Goal: Find contact information: Find contact information

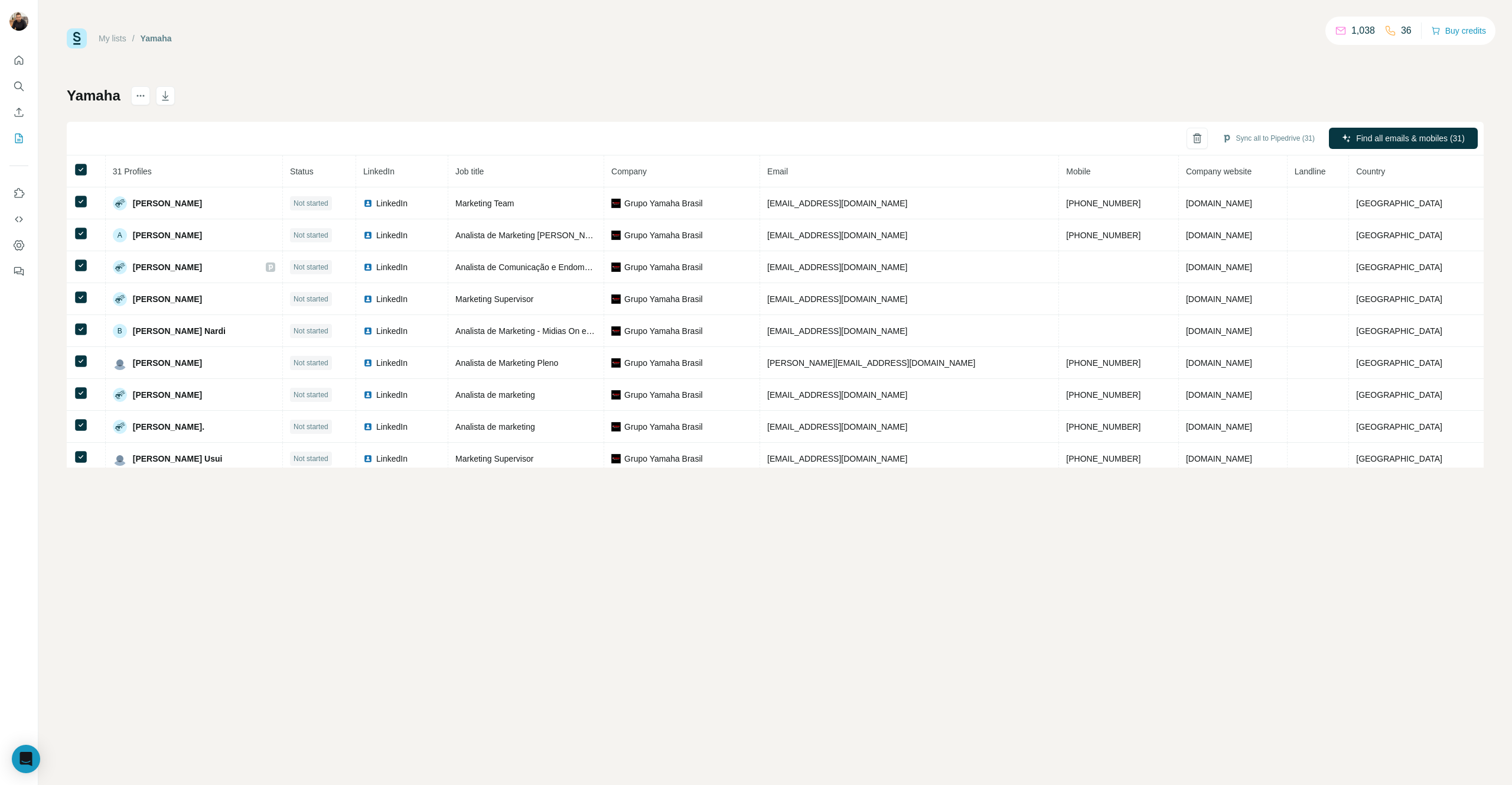
click at [118, 39] on link "My lists" at bounding box center [112, 39] width 27 height 9
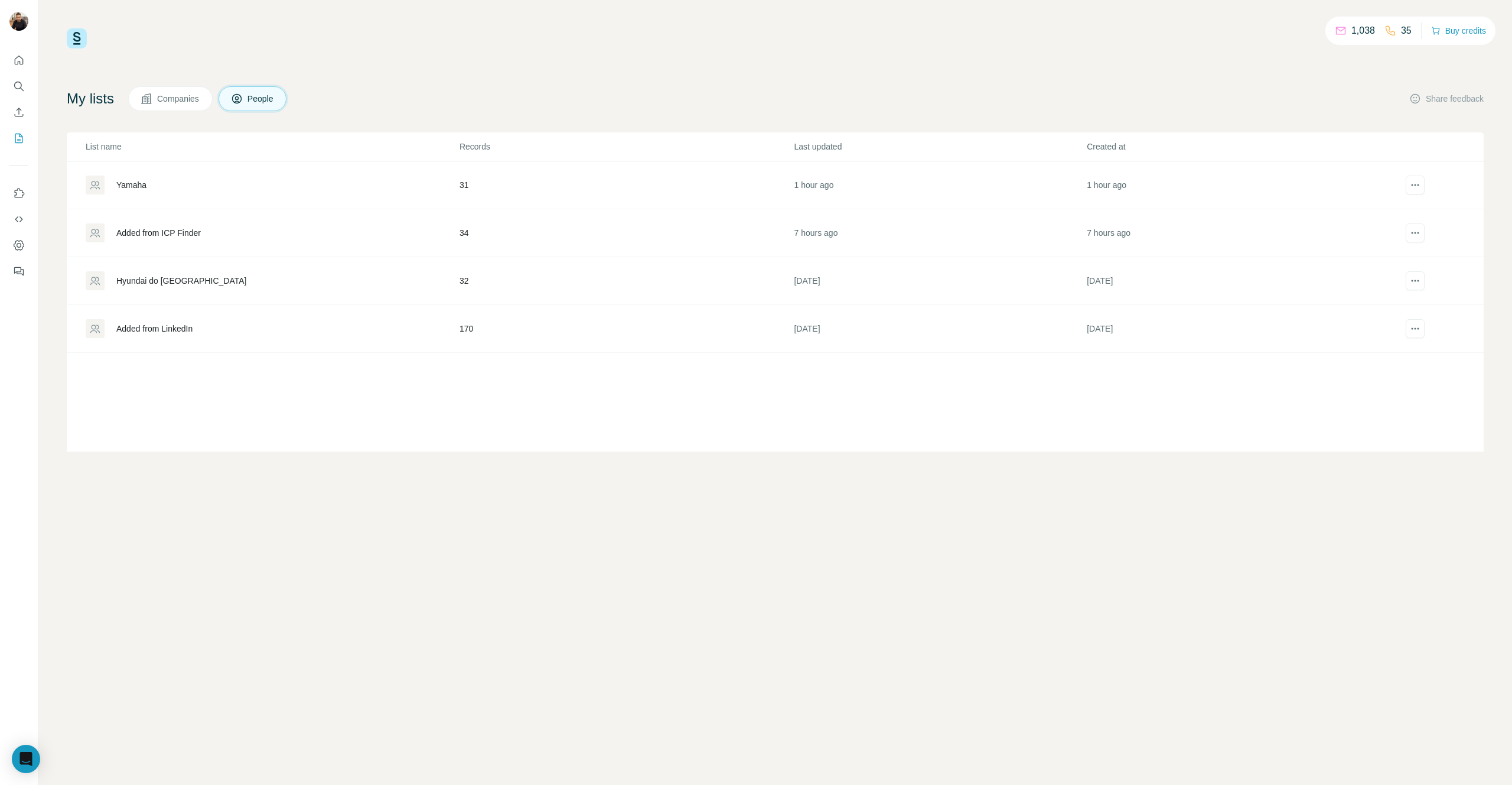
click at [188, 232] on div "Added from ICP Finder" at bounding box center [158, 232] width 84 height 11
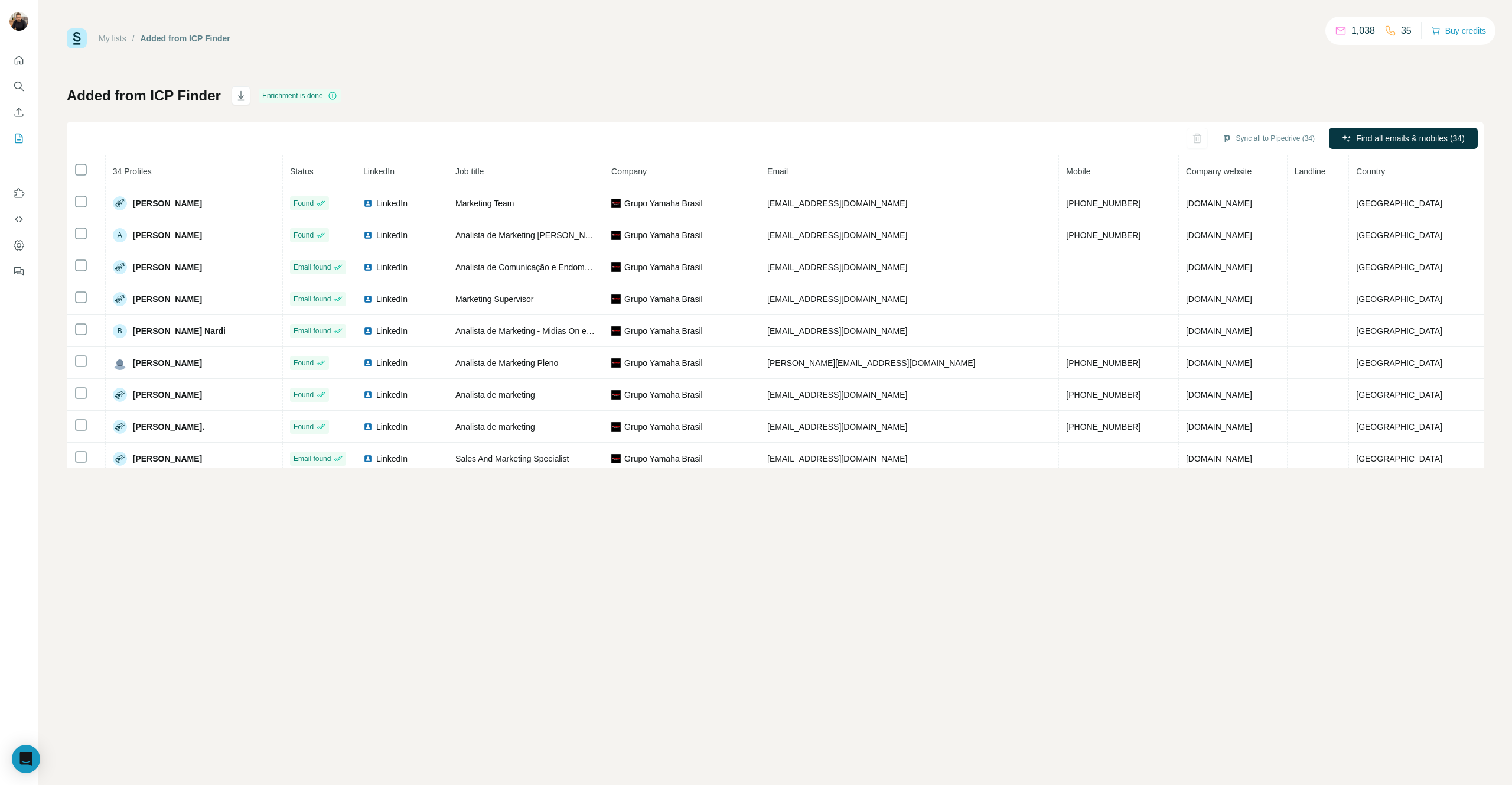
click at [119, 41] on link "My lists" at bounding box center [112, 39] width 27 height 9
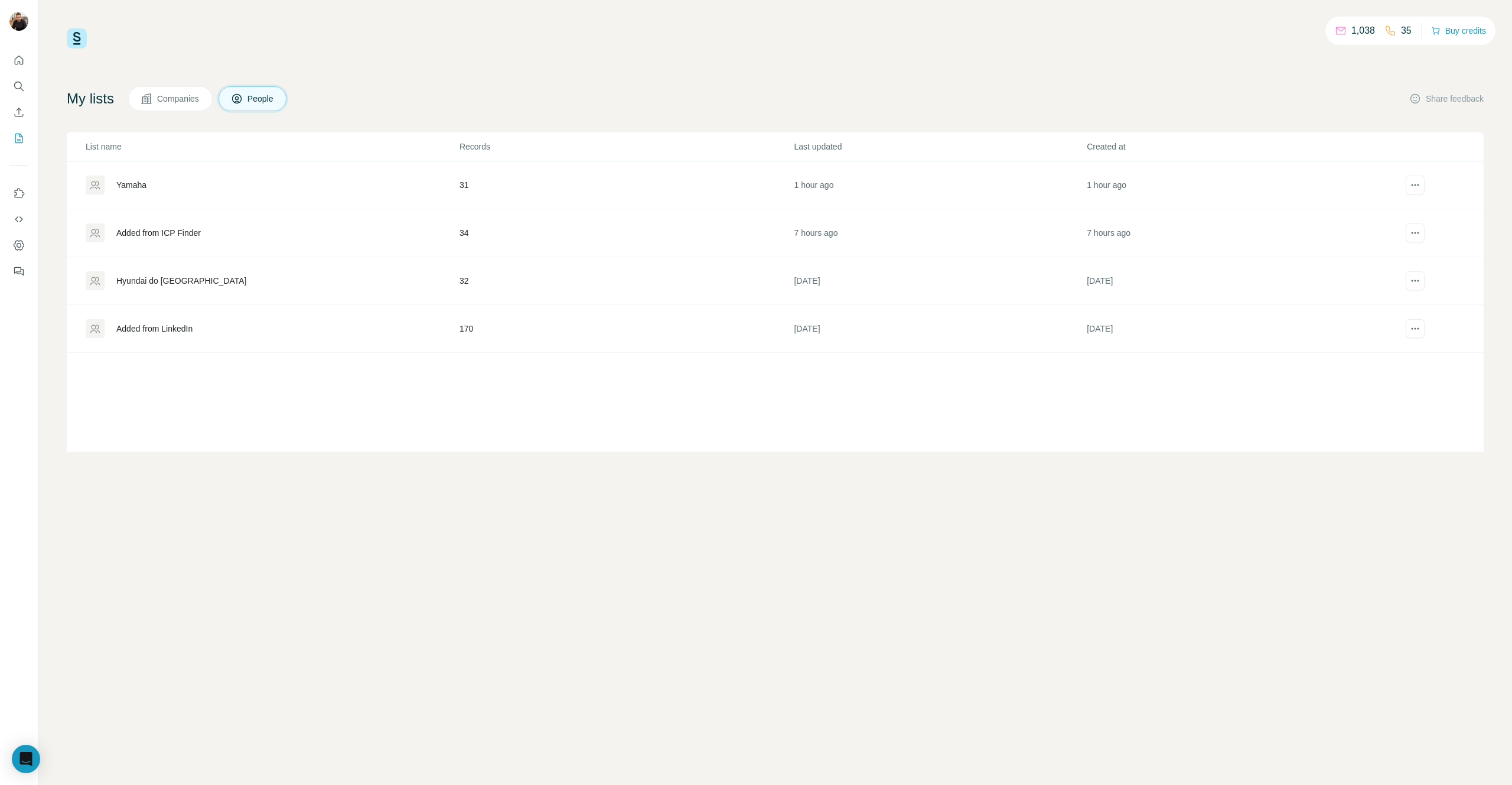
click at [170, 325] on div "Added from LinkedIn" at bounding box center [155, 328] width 76 height 11
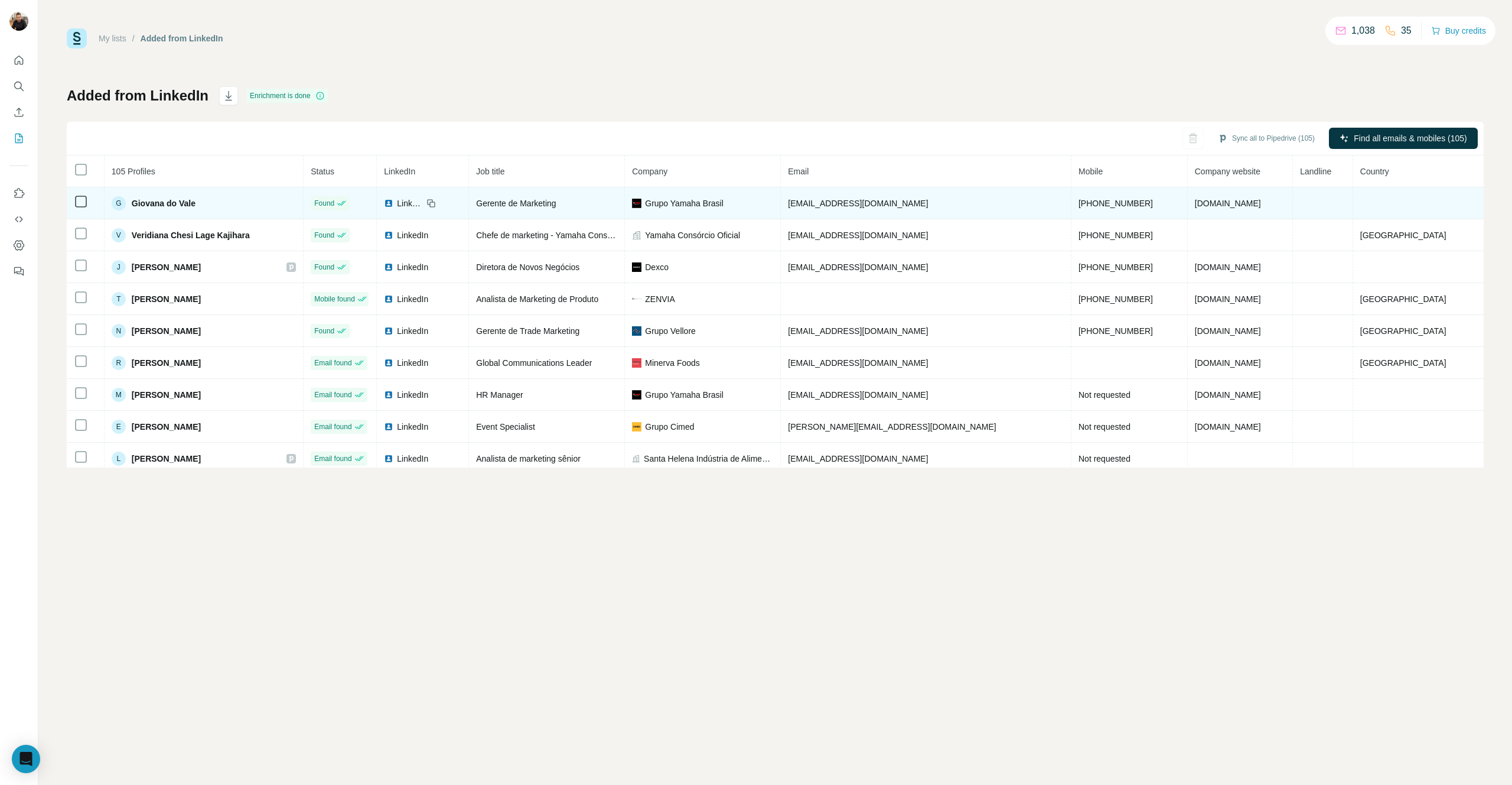
drag, startPoint x: 960, startPoint y: 202, endPoint x: 848, endPoint y: 201, distance: 112.0
click at [815, 198] on td "[EMAIL_ADDRESS][DOMAIN_NAME]" at bounding box center [926, 204] width 291 height 32
copy span "[EMAIL_ADDRESS][DOMAIN_NAME]"
